Goal: Information Seeking & Learning: Answer question/provide support

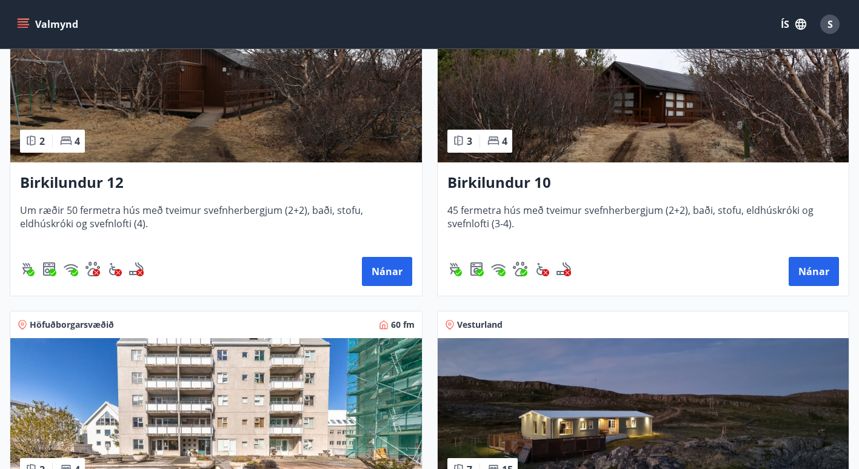
scroll to position [287, 0]
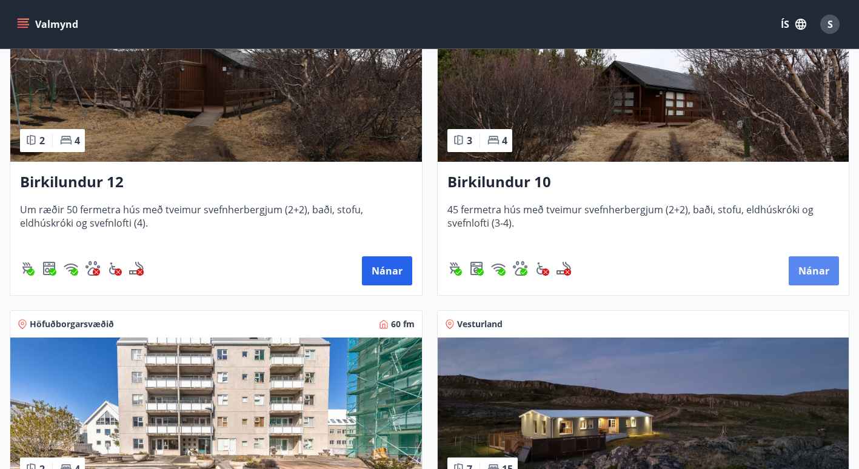
click at [820, 269] on button "Nánar" at bounding box center [814, 270] width 50 height 29
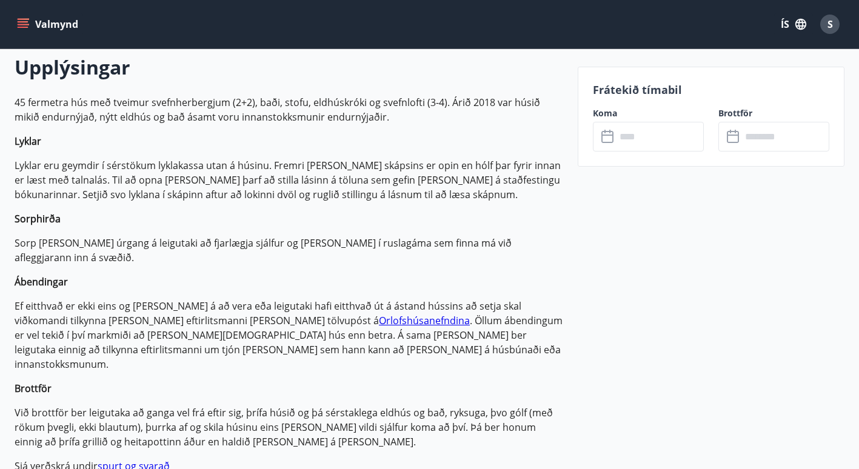
scroll to position [361, 0]
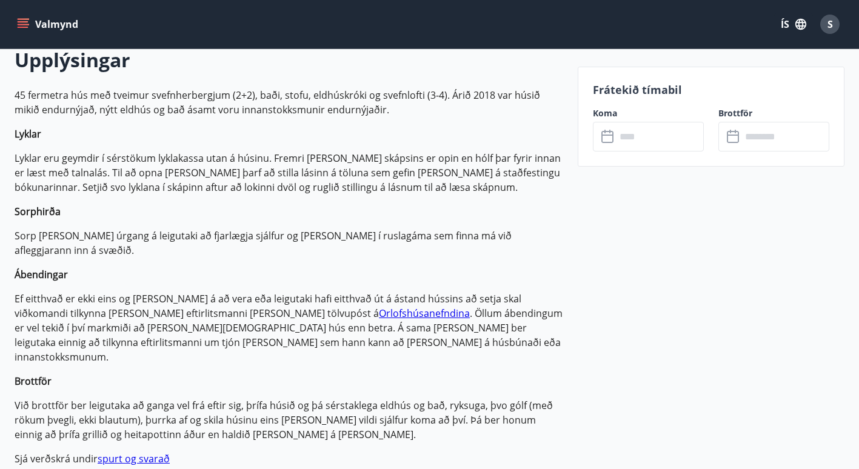
click at [137, 452] on link "spurt og svarað" at bounding box center [134, 458] width 72 height 13
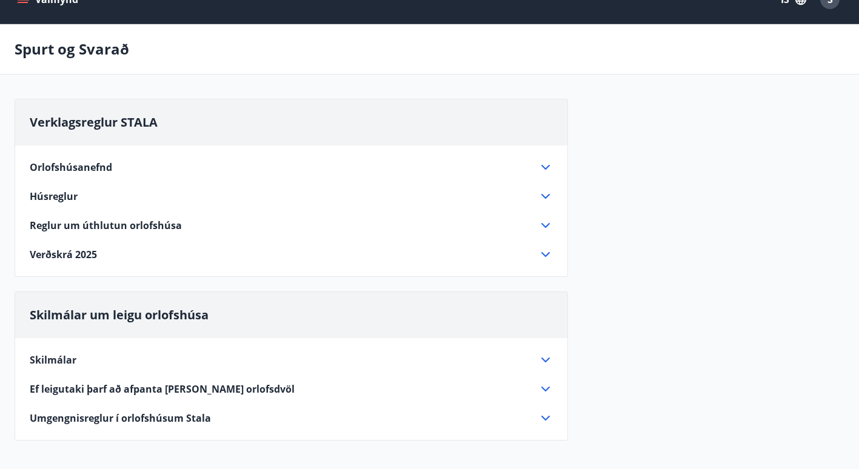
scroll to position [34, 0]
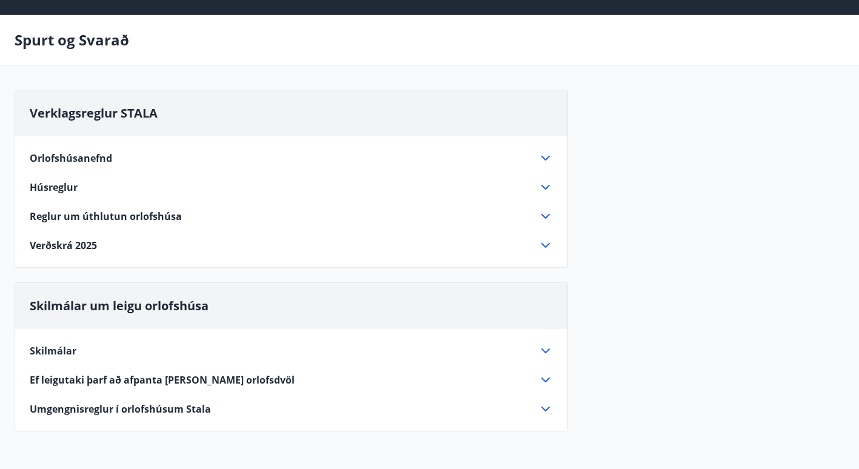
click at [543, 242] on icon at bounding box center [545, 245] width 15 height 15
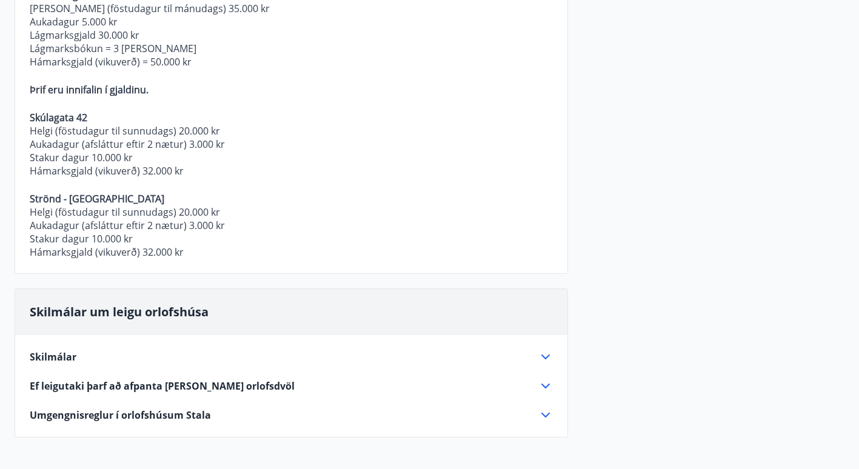
scroll to position [604, 0]
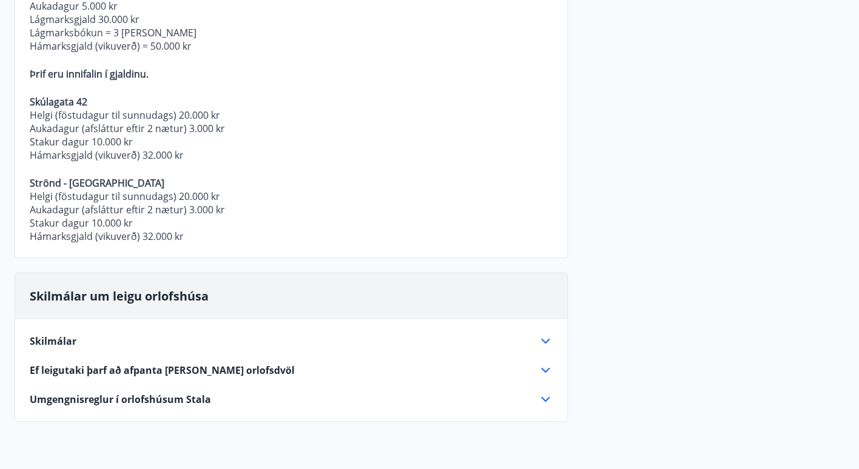
click at [549, 367] on icon at bounding box center [545, 370] width 15 height 15
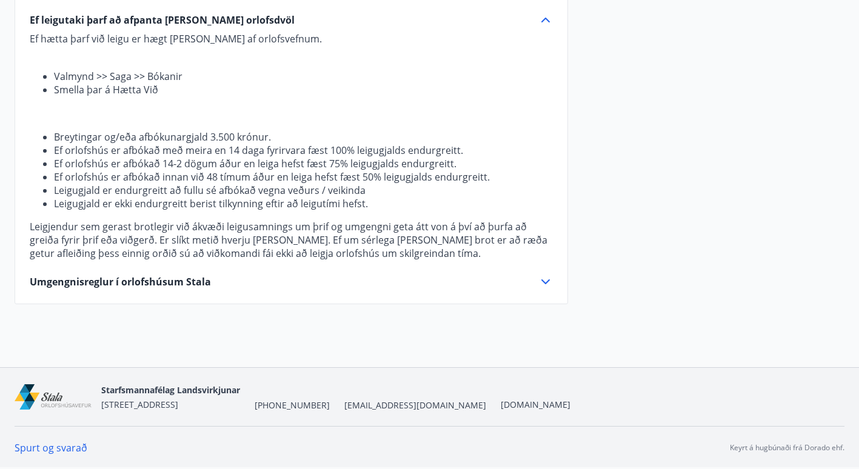
scroll to position [0, 0]
